Goal: Task Accomplishment & Management: Manage account settings

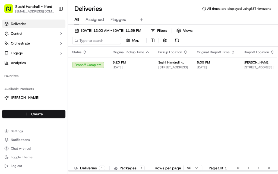
scroll to position [0, 67]
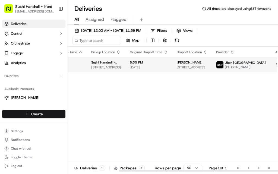
click at [262, 67] on html "Sushi Handroll - Ilford [EMAIL_ADDRESS][DOMAIN_NAME] Toggle Sidebar Deliveries …" at bounding box center [139, 87] width 278 height 174
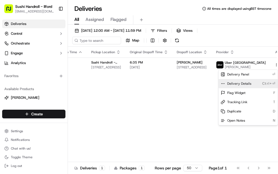
click at [247, 82] on span "Delivery Details" at bounding box center [239, 83] width 24 height 4
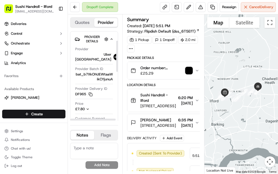
scroll to position [27, 0]
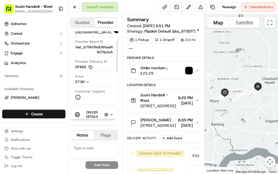
click at [89, 80] on icon "button" at bounding box center [88, 82] width 4 height 4
